Goal: Obtain resource: Obtain resource

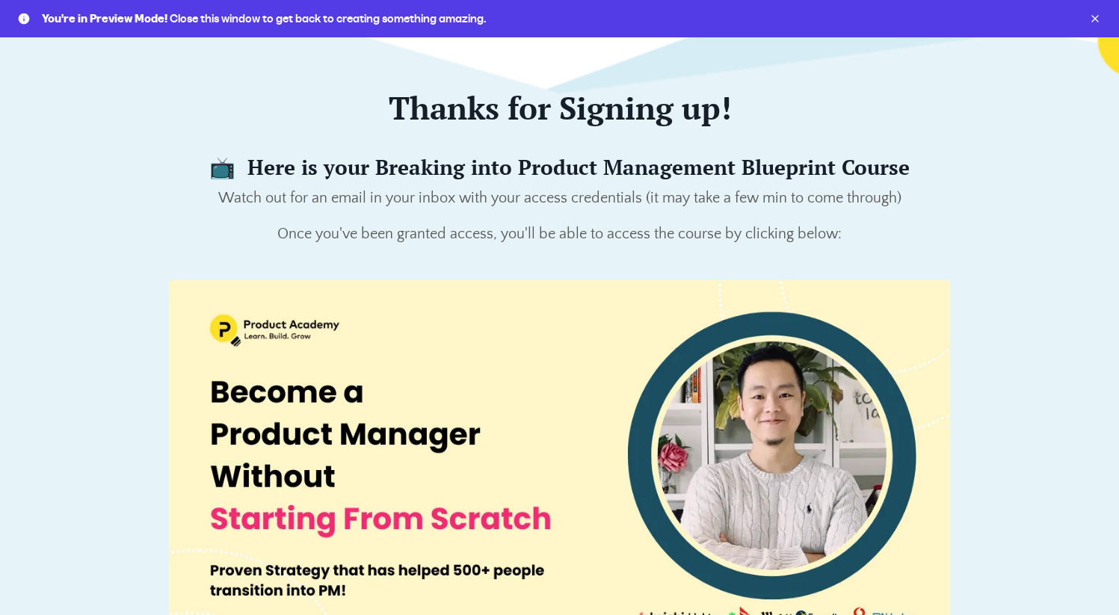
scroll to position [119, 0]
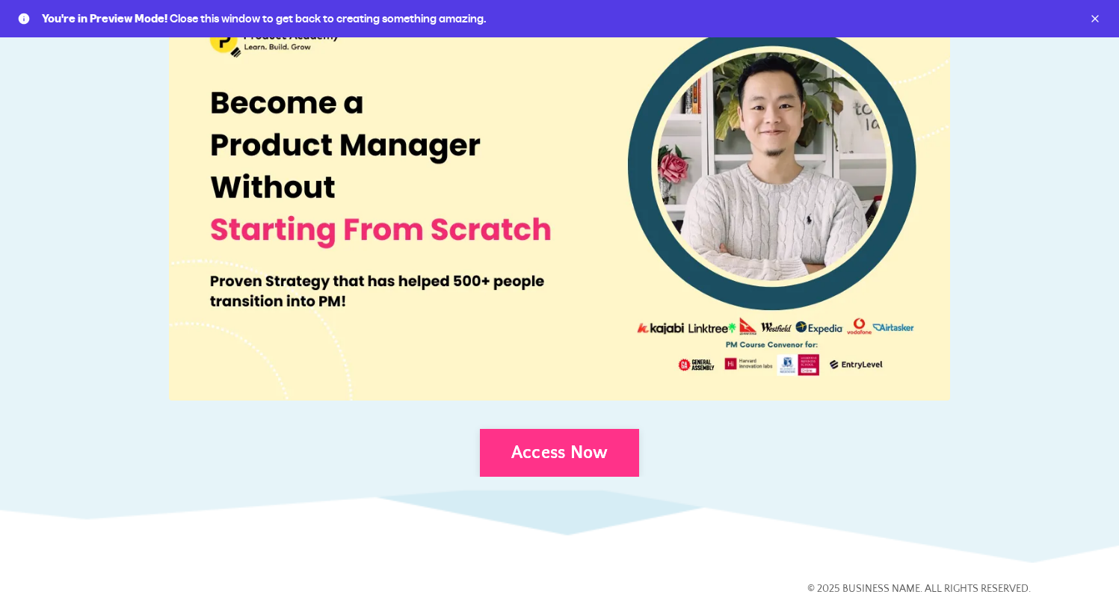
click at [596, 460] on link "Access Now" at bounding box center [560, 453] width 160 height 48
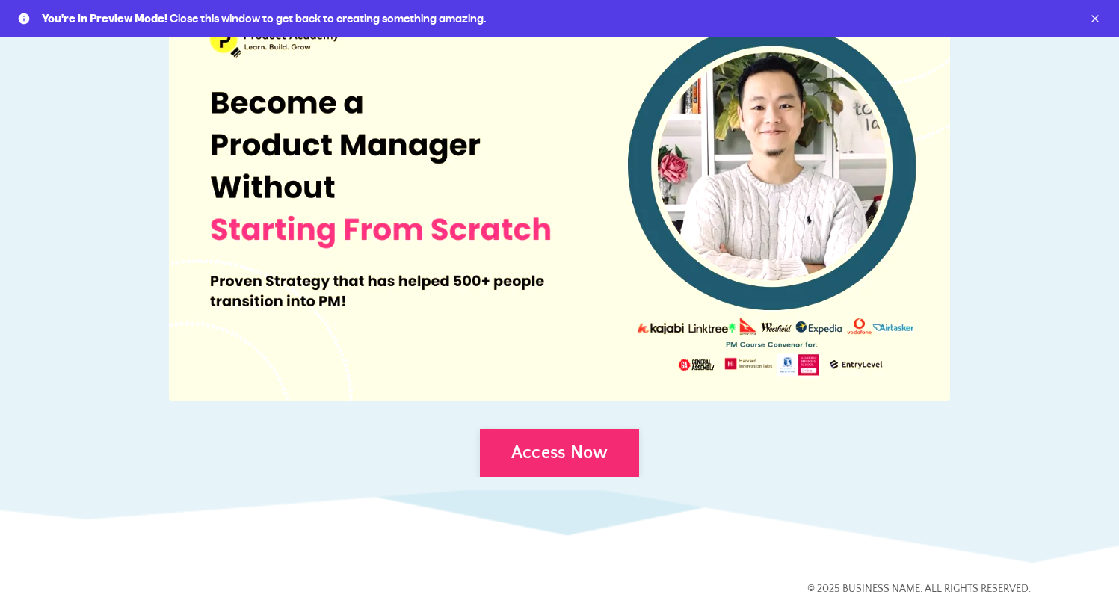
scroll to position [362, 0]
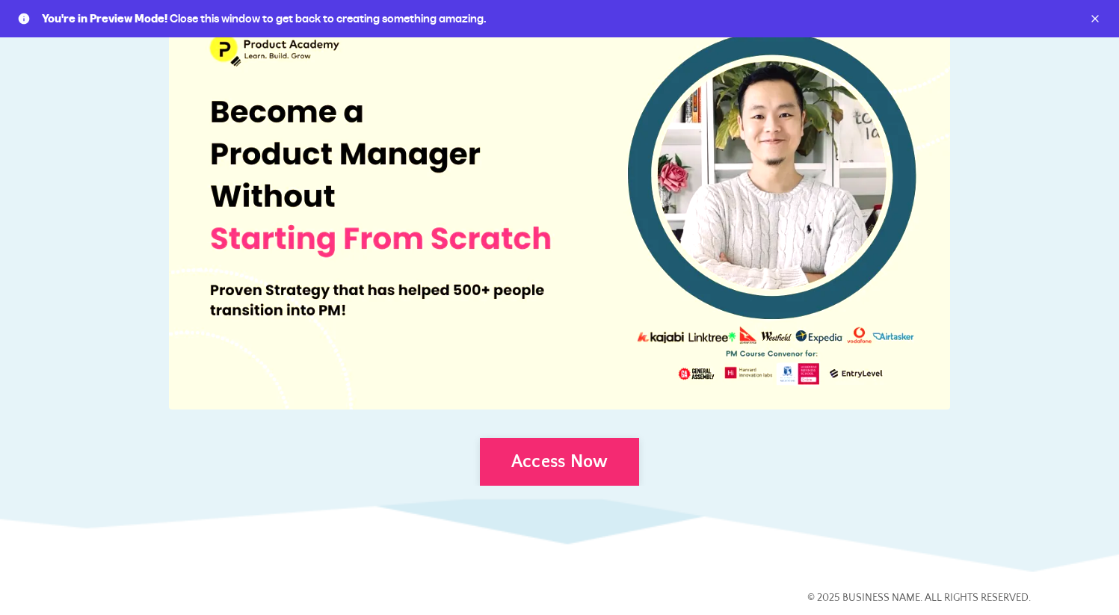
click at [766, 226] on img at bounding box center [559, 205] width 781 height 410
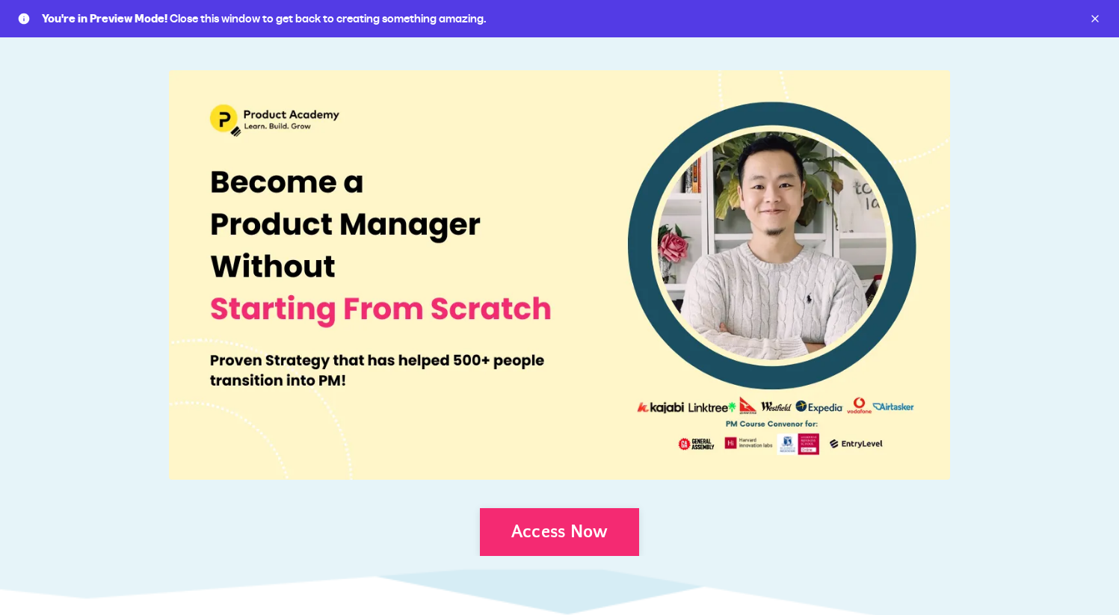
scroll to position [115, 0]
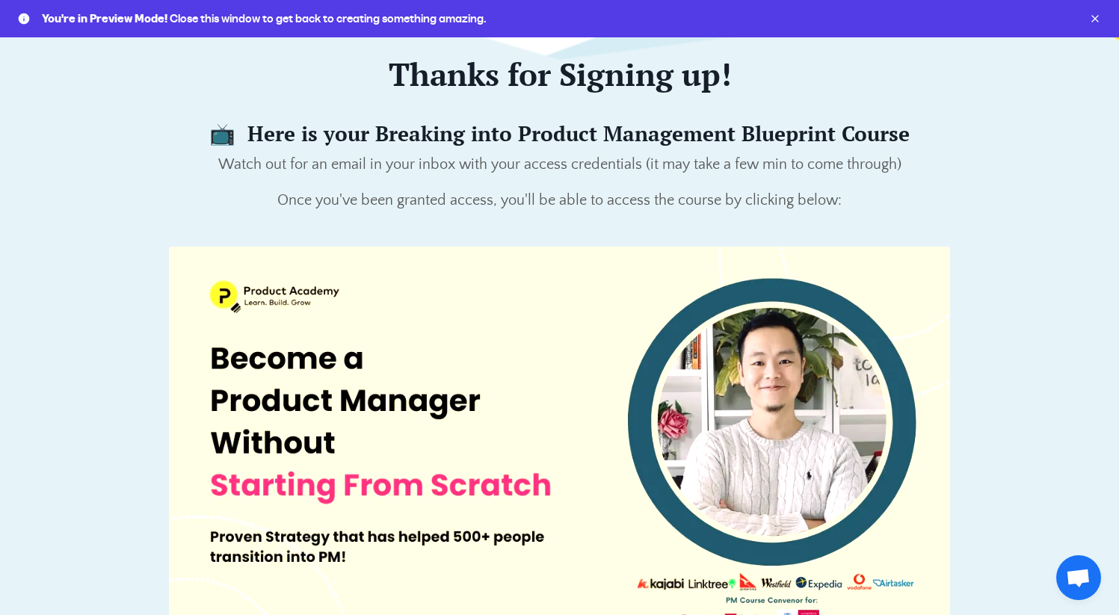
click at [601, 294] on img at bounding box center [559, 452] width 781 height 410
